Goal: Information Seeking & Learning: Learn about a topic

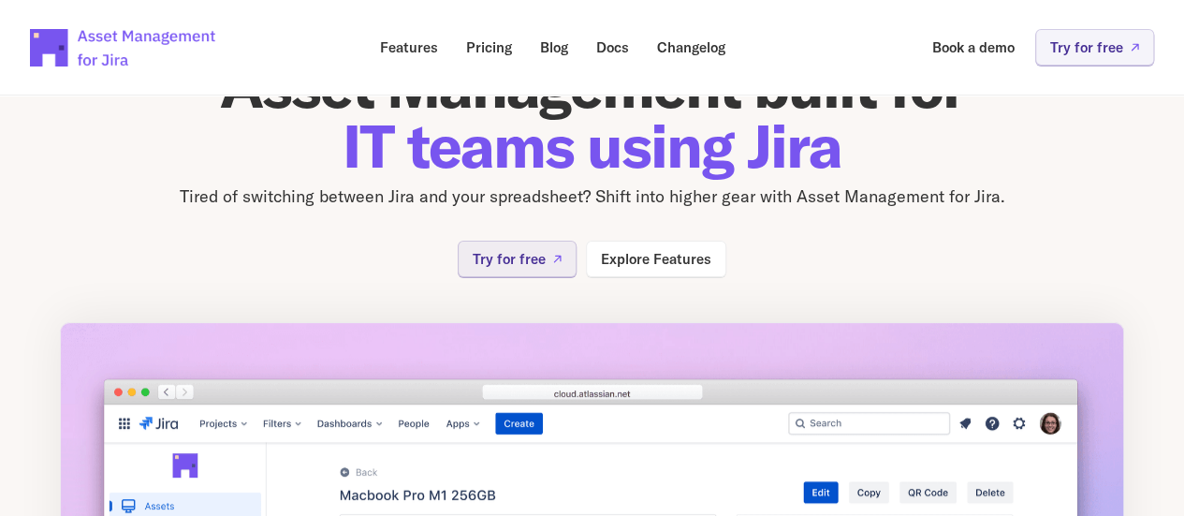
scroll to position [108, 0]
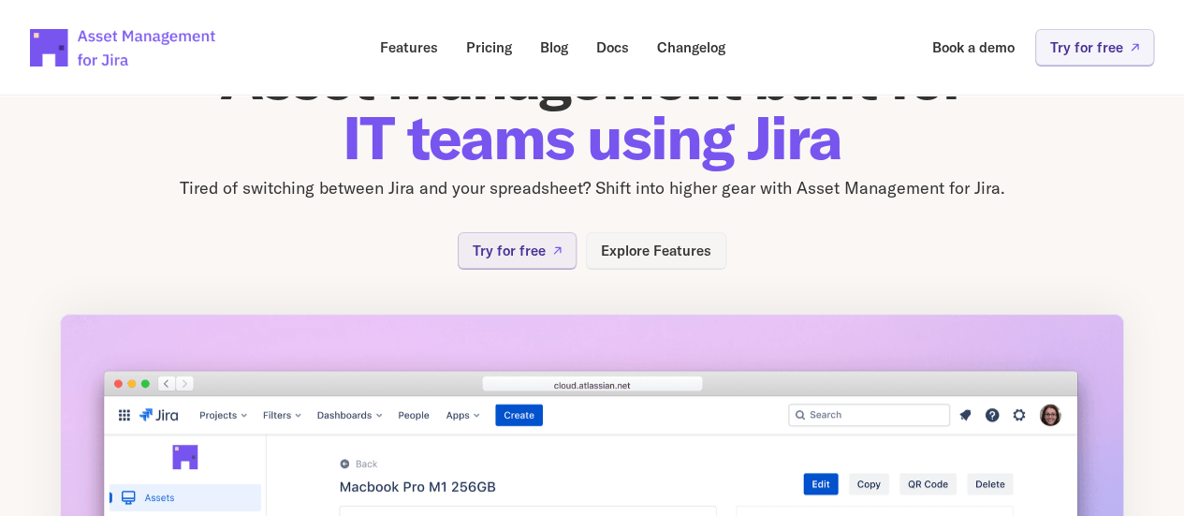
click at [629, 243] on p "Explore Features" at bounding box center [656, 250] width 110 height 14
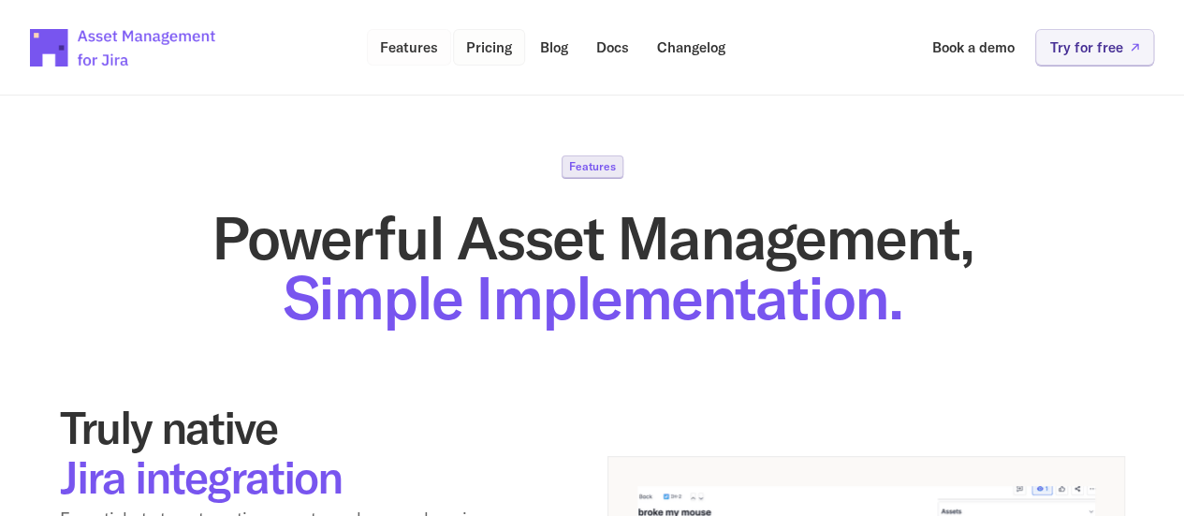
click at [462, 48] on link "Pricing" at bounding box center [489, 47] width 72 height 36
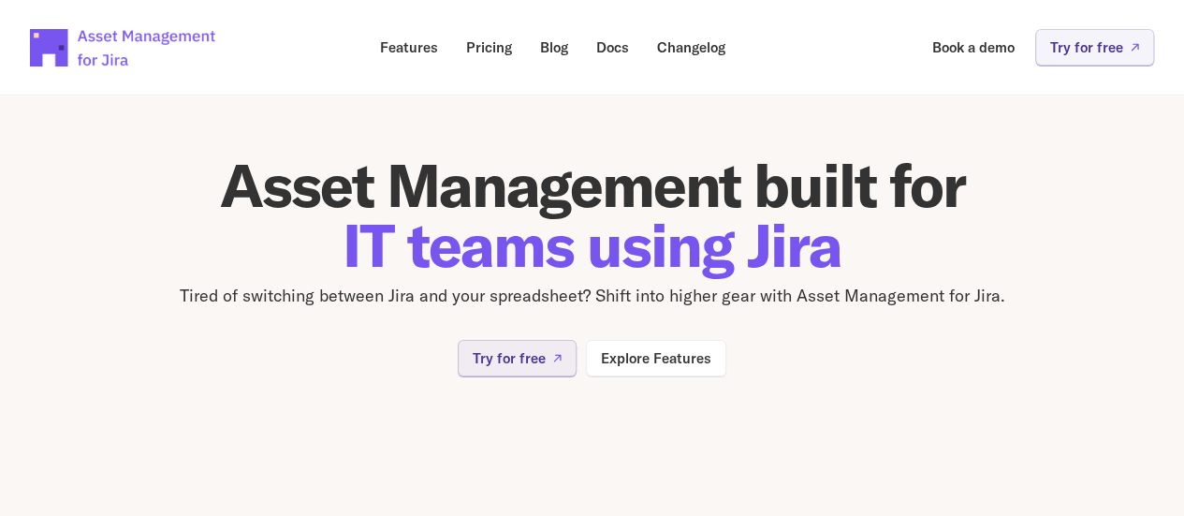
scroll to position [108, 0]
